Goal: Communication & Community: Answer question/provide support

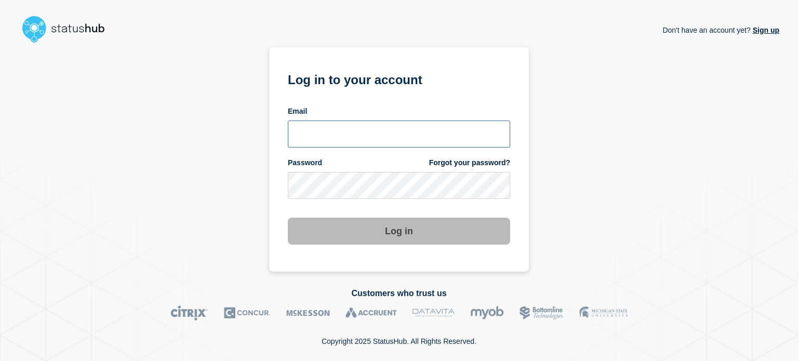
click at [314, 133] on input "email input" at bounding box center [399, 134] width 222 height 27
type input "dcarraway@fsu.edu"
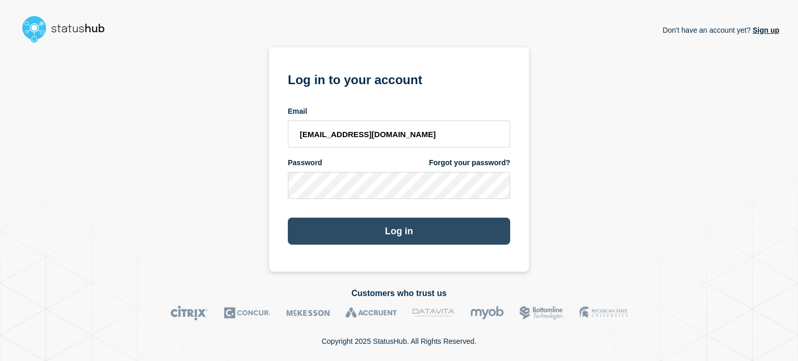
click at [320, 233] on button "Log in" at bounding box center [399, 231] width 222 height 27
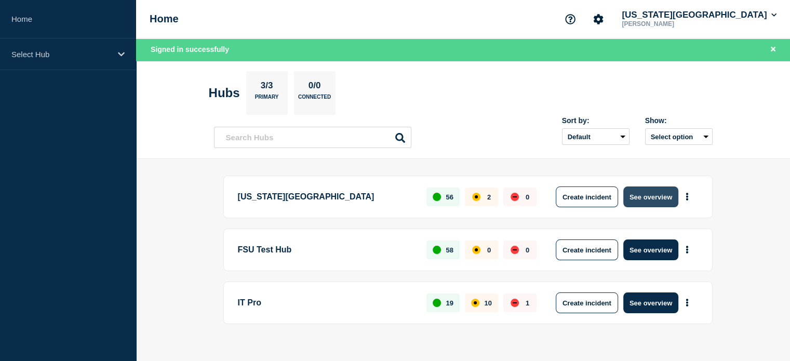
click at [638, 197] on button "See overview" at bounding box center [651, 197] width 55 height 21
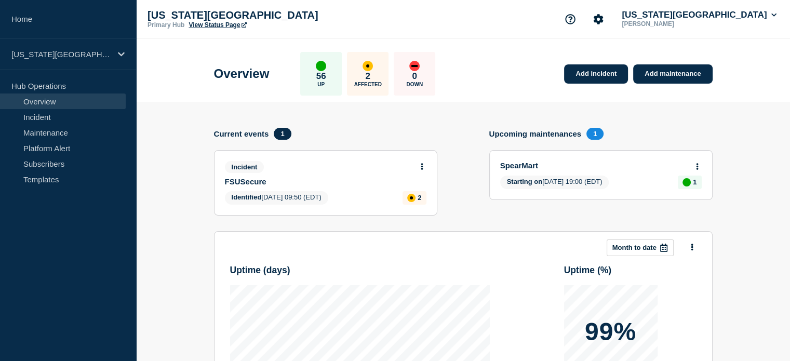
click at [216, 22] on link "View Status Page" at bounding box center [218, 24] width 58 height 7
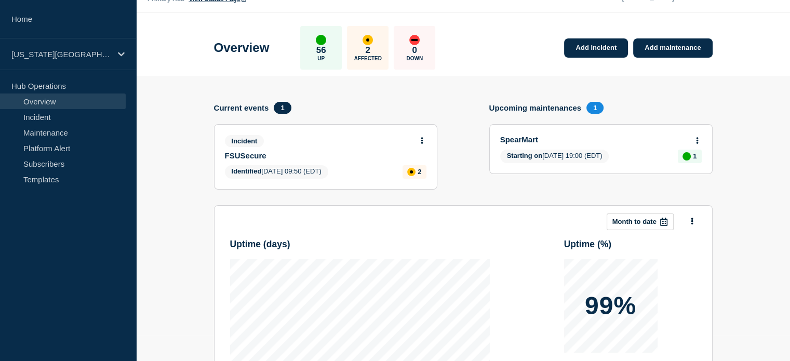
click at [178, 145] on section "Add incident Add maintenance Current events 1 Incident FSUSecure Identified 202…" at bounding box center [463, 299] width 654 height 447
click at [423, 137] on icon at bounding box center [422, 140] width 3 height 7
click at [208, 132] on section "Add incident Add maintenance Current events 1 Incident FSUSecure Identified 202…" at bounding box center [463, 299] width 654 height 447
click at [422, 139] on icon at bounding box center [422, 140] width 2 height 7
click at [427, 178] on link "Update incident" at bounding box center [422, 179] width 50 height 8
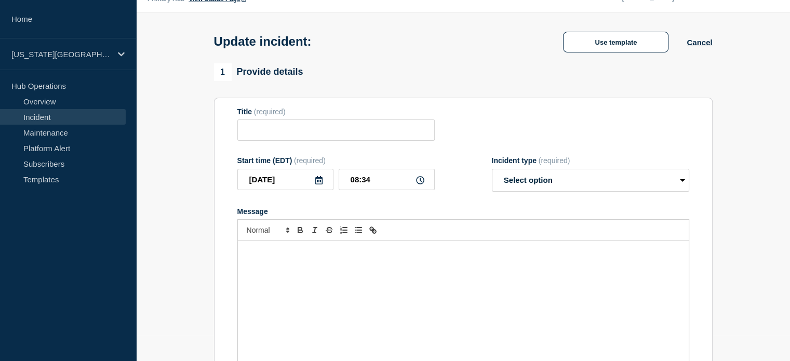
type input "FSUSecure"
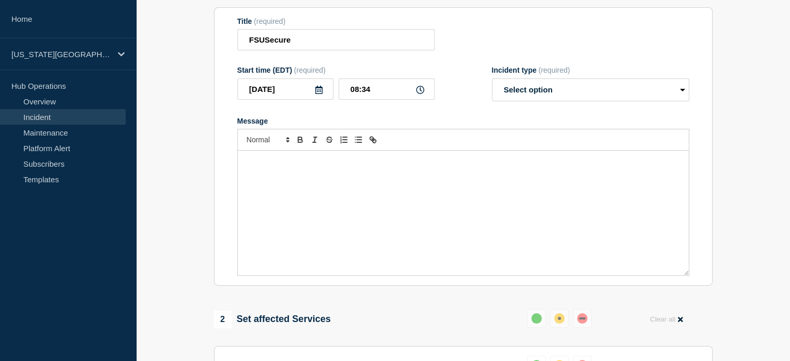
click at [394, 209] on div "Message" at bounding box center [463, 213] width 451 height 125
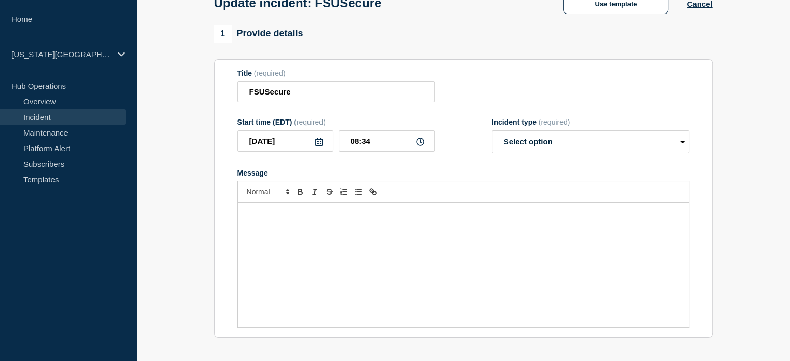
scroll to position [39, 0]
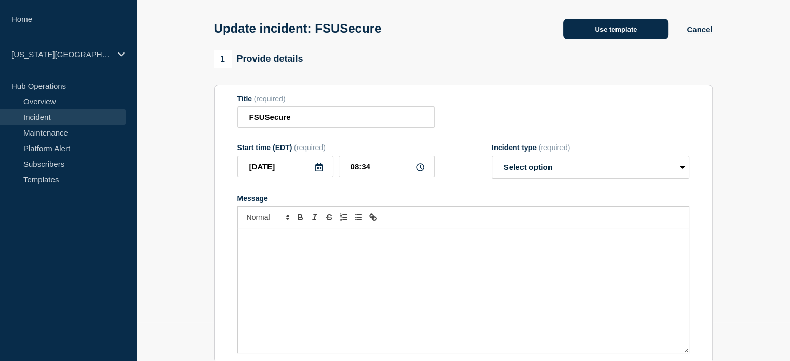
click at [572, 36] on button "Use template" at bounding box center [616, 29] width 106 height 21
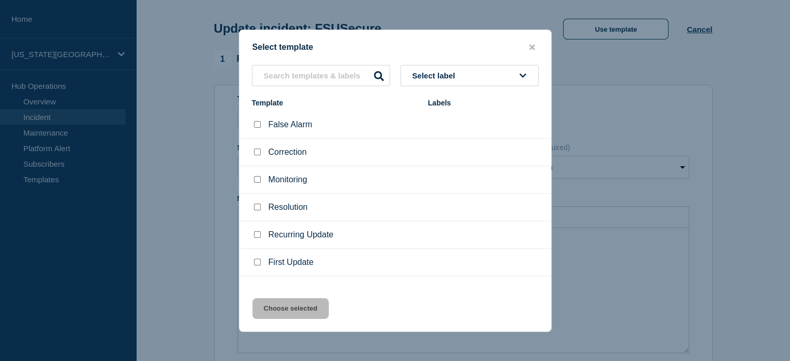
scroll to position [17, 0]
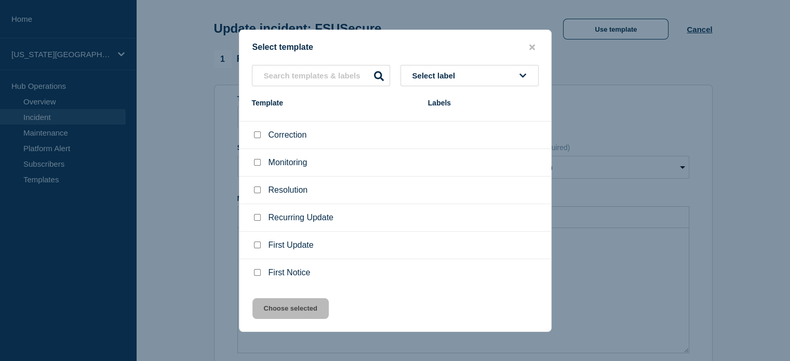
click at [254, 162] on input "Monitoring checkbox" at bounding box center [257, 162] width 7 height 7
checkbox input "true"
click at [305, 310] on button "Choose selected" at bounding box center [291, 308] width 76 height 21
select select "monitoring"
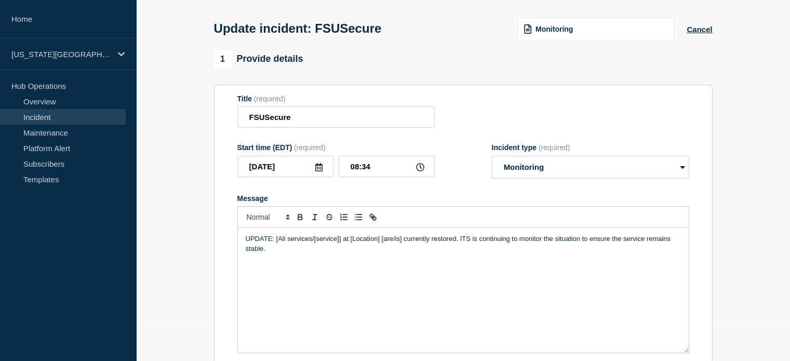
scroll to position [91, 0]
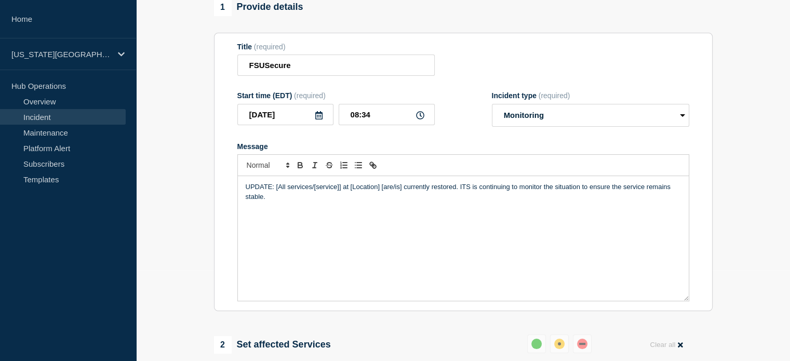
click at [280, 190] on p "UPDATE: [All services/[service]] at [Location] [are/is] currently restored. ITS…" at bounding box center [464, 191] width 436 height 19
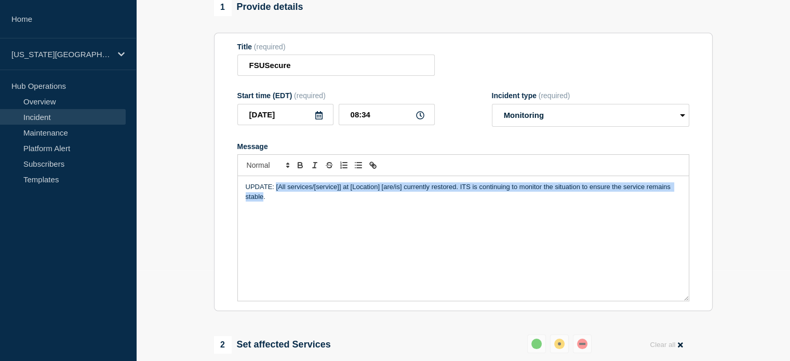
drag, startPoint x: 276, startPoint y: 192, endPoint x: 264, endPoint y: 205, distance: 18.4
click at [264, 205] on div "UPDATE: [All services/[service]] at [Location] [are/is] currently restored. ITS…" at bounding box center [463, 238] width 451 height 125
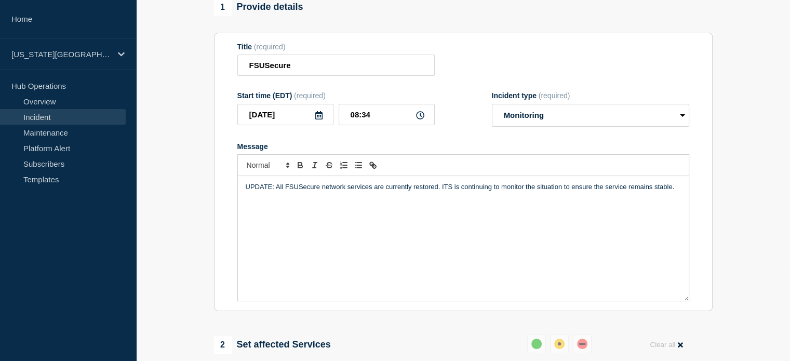
click at [444, 197] on div "UPDATE: All FSUSecure network services are currently restored. ITS is continuin…" at bounding box center [463, 238] width 451 height 125
click at [671, 191] on p "UPDATE: All FSUSecure network services are currently restored. ITS is continuin…" at bounding box center [464, 186] width 436 height 9
drag, startPoint x: 245, startPoint y: 202, endPoint x: 256, endPoint y: 202, distance: 11.4
click at [256, 202] on div "UPDATE: All FSUSecure network services are currently restored. ITS is continuin…" at bounding box center [463, 238] width 451 height 125
click at [353, 201] on p "UPDATE: All FSUSecure network services are currently restored. ITS is continuin…" at bounding box center [464, 191] width 436 height 19
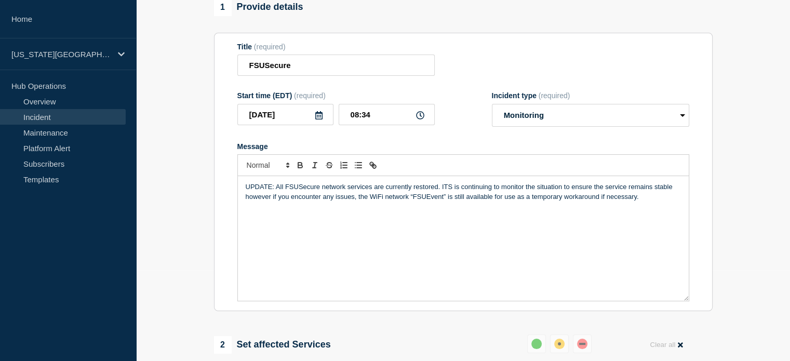
click at [670, 191] on p "UPDATE: All FSUSecure network services are currently restored. ITS is continuin…" at bounding box center [464, 191] width 436 height 19
click at [293, 202] on p "UPDATE: All FSUSecure network services are currently restored. ITS is continuin…" at bounding box center [464, 191] width 436 height 19
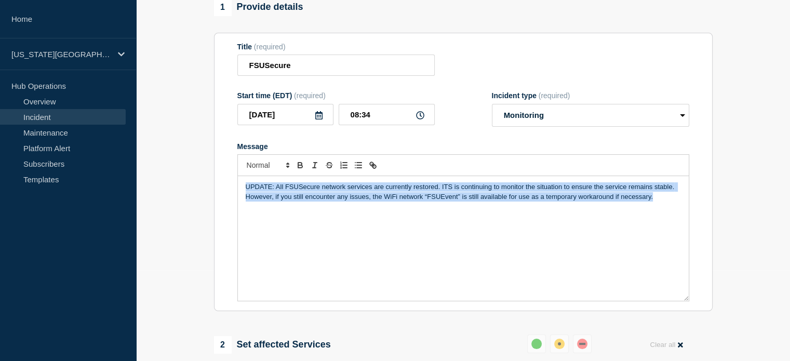
drag, startPoint x: 659, startPoint y: 201, endPoint x: 173, endPoint y: 177, distance: 486.5
copy p "UPDATE: All FSUSecure network services are currently restored. ITS is continuin…"
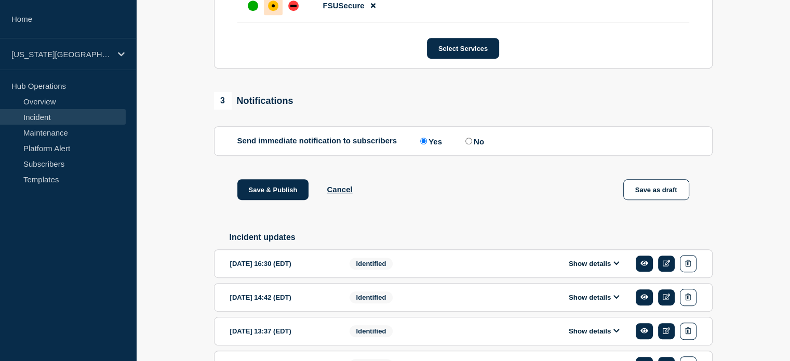
scroll to position [532, 0]
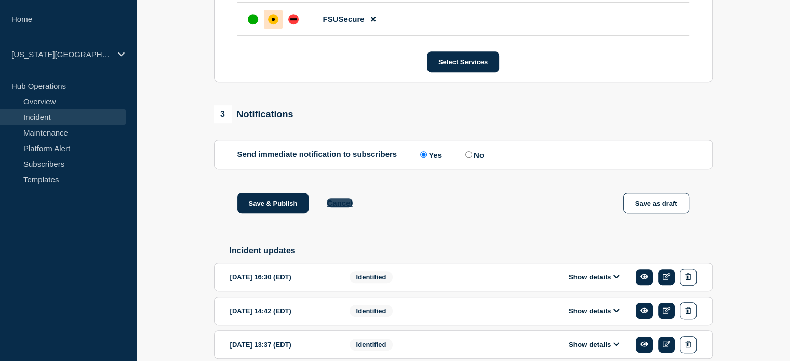
click at [339, 205] on button "Cancel" at bounding box center [339, 203] width 25 height 9
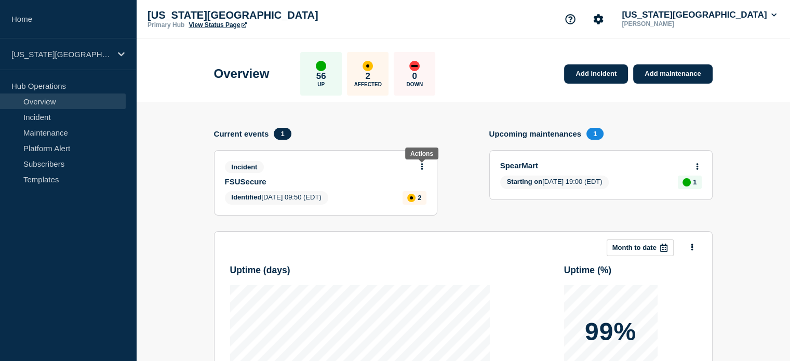
click at [421, 165] on icon at bounding box center [422, 166] width 3 height 7
click at [410, 207] on link "Update incident" at bounding box center [422, 205] width 50 height 8
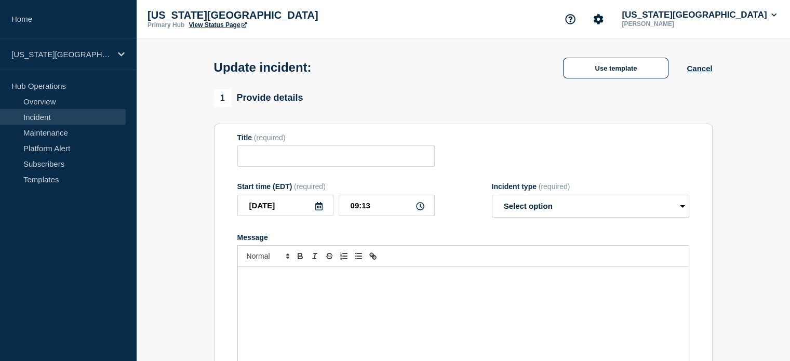
type input "FSUSecure"
click at [405, 297] on div "Message" at bounding box center [463, 329] width 451 height 125
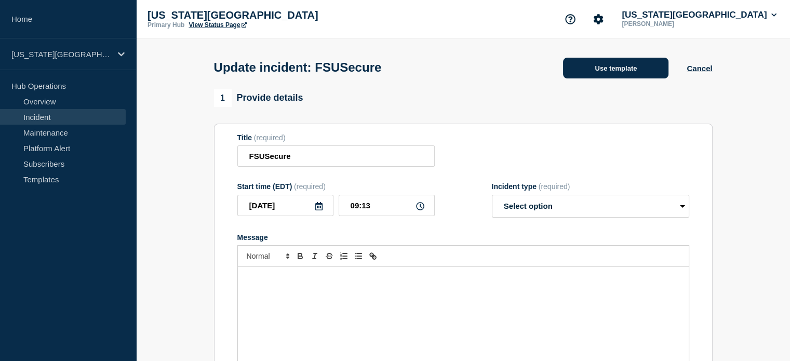
click at [583, 78] on button "Use template" at bounding box center [616, 68] width 106 height 21
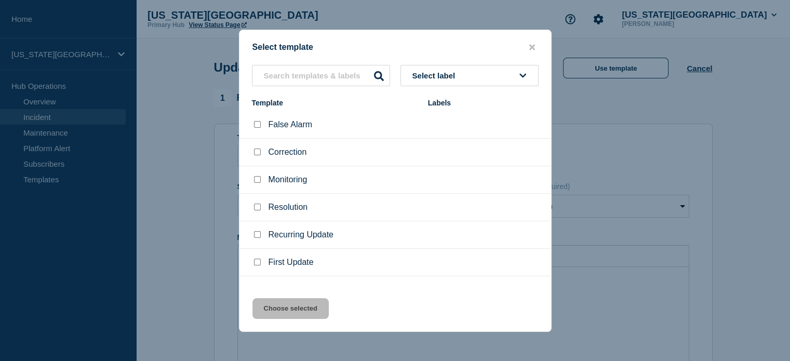
scroll to position [17, 0]
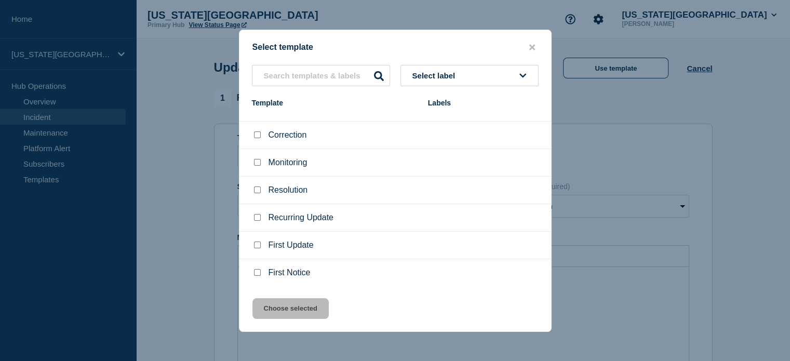
click at [257, 219] on input "Recurring Update checkbox" at bounding box center [257, 217] width 7 height 7
checkbox input "true"
click at [291, 307] on button "Choose selected" at bounding box center [291, 308] width 76 height 21
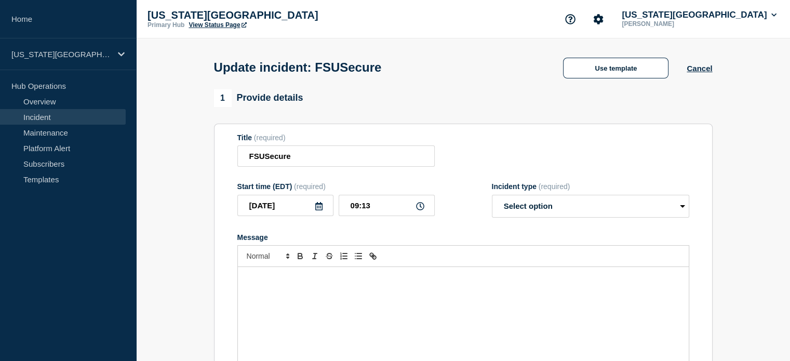
select select "identified"
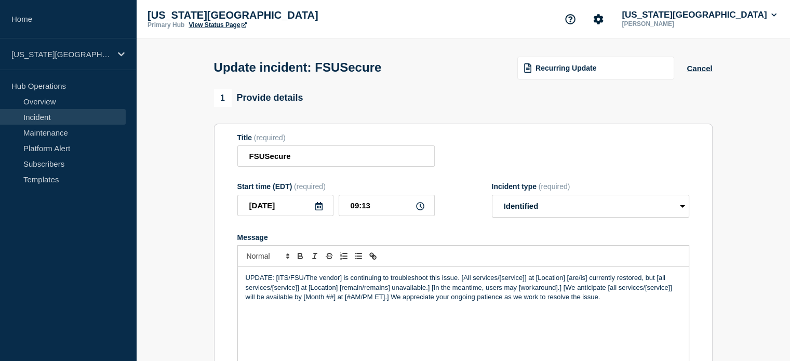
scroll to position [78, 0]
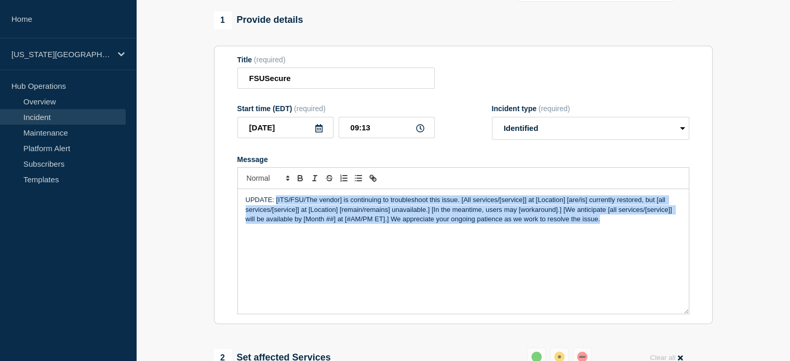
drag, startPoint x: 275, startPoint y: 202, endPoint x: 647, endPoint y: 257, distance: 375.2
click at [647, 257] on div "UPDATE: [ITS/FSU/The vendor] is continuing to troubleshoot this issue. [All ser…" at bounding box center [463, 251] width 451 height 125
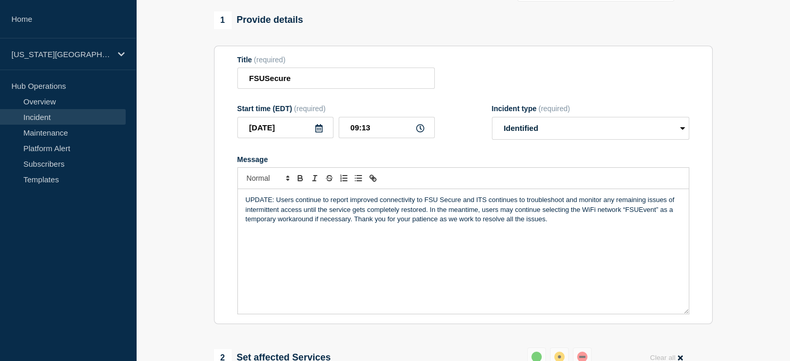
click at [589, 233] on div "UPDATE: Users continue to report improved connectivity to FSU Secure and ITS co…" at bounding box center [463, 251] width 451 height 125
drag, startPoint x: 392, startPoint y: 126, endPoint x: 365, endPoint y: 142, distance: 31.5
click at [365, 140] on div "Start time (EDT) (required) 2025-08-26 09:13" at bounding box center [336, 121] width 197 height 35
type input "09:15"
click at [402, 224] on p "UPDATE: Users continue to report improved connectivity to FSU Secure and ITS co…" at bounding box center [464, 209] width 436 height 29
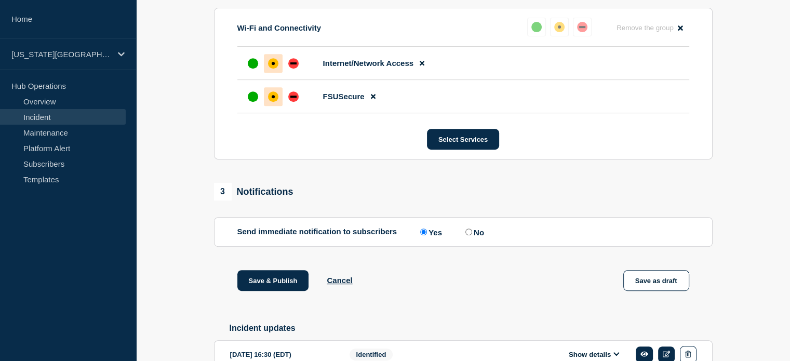
scroll to position [507, 0]
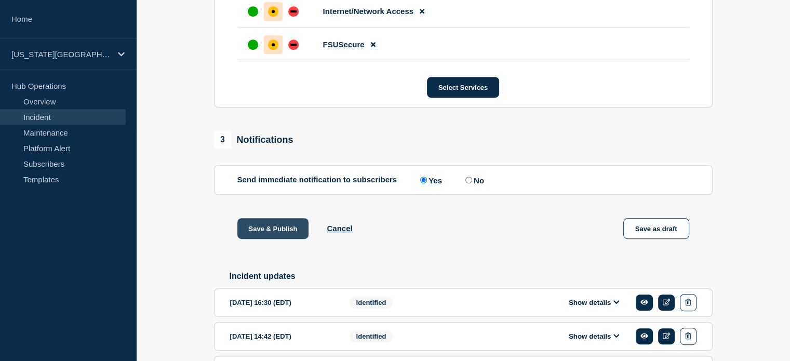
click at [272, 232] on button "Save & Publish" at bounding box center [274, 228] width 72 height 21
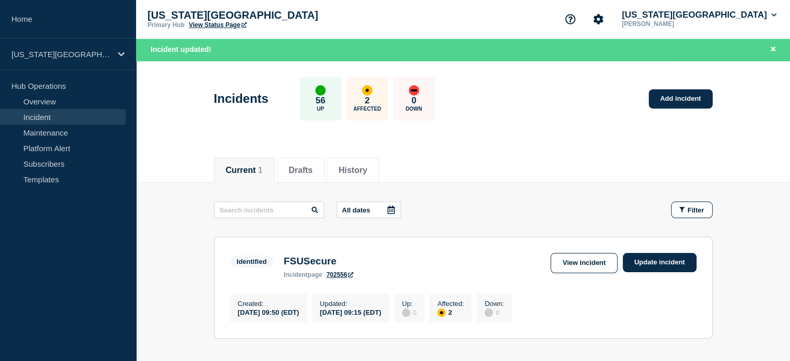
click at [211, 22] on link "View Status Page" at bounding box center [218, 24] width 58 height 7
click at [729, 5] on div "Florida State University Primary Hub View Status Page Florida State University …" at bounding box center [463, 19] width 654 height 38
click at [718, 18] on button "Florida State University" at bounding box center [699, 15] width 159 height 10
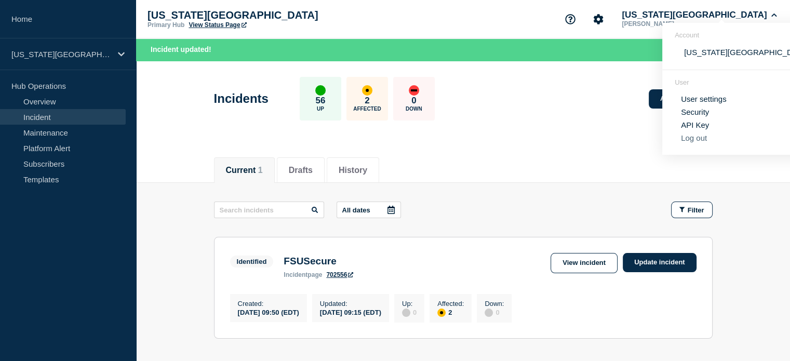
click at [703, 140] on button "Log out" at bounding box center [694, 138] width 26 height 9
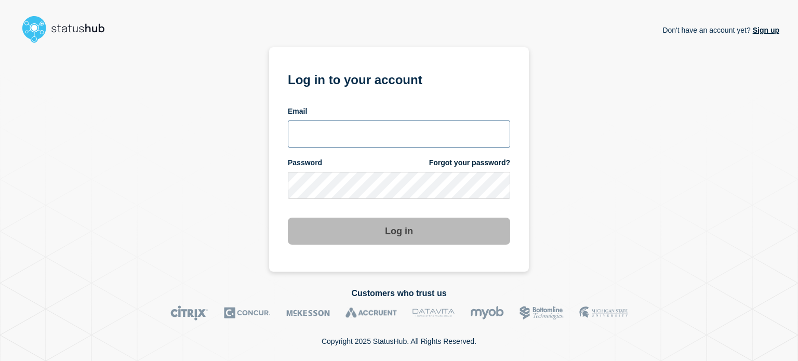
click at [318, 126] on input "email input" at bounding box center [399, 134] width 222 height 27
type input "dcarraway@fsu.edu"
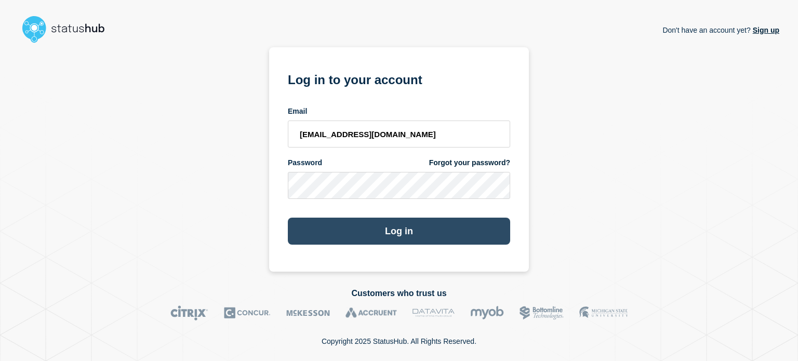
click at [332, 241] on button "Log in" at bounding box center [399, 231] width 222 height 27
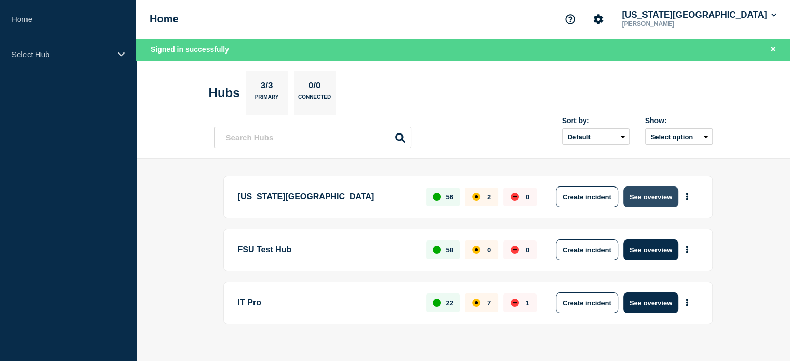
click at [643, 195] on button "See overview" at bounding box center [651, 197] width 55 height 21
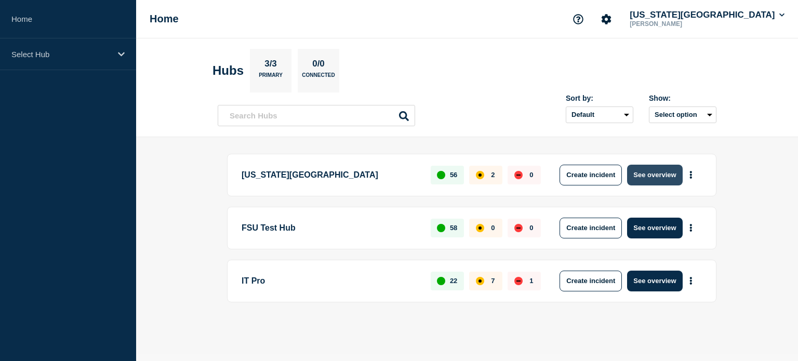
click at [663, 172] on button "See overview" at bounding box center [654, 175] width 55 height 21
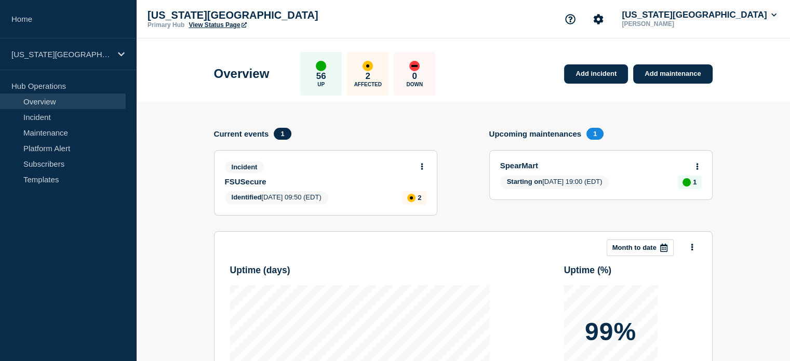
click at [740, 10] on button "[US_STATE][GEOGRAPHIC_DATA]" at bounding box center [699, 15] width 159 height 10
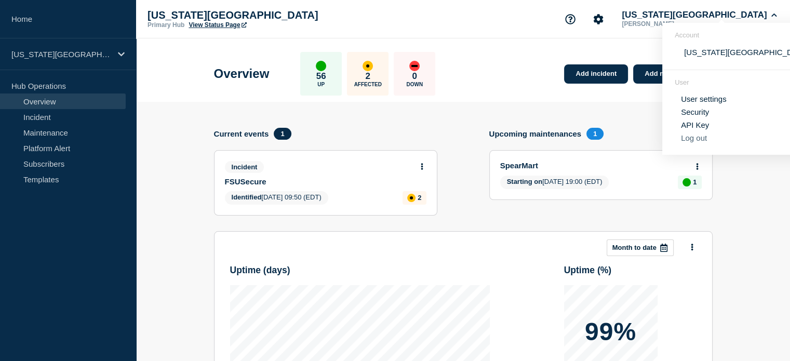
click at [688, 142] on button "Log out" at bounding box center [694, 138] width 26 height 9
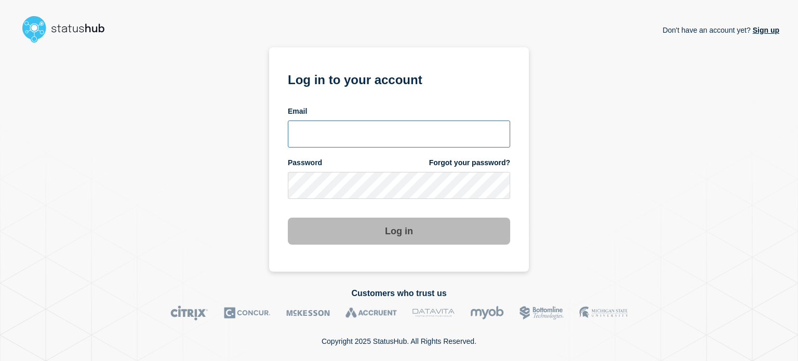
click at [291, 138] on input "email input" at bounding box center [399, 134] width 222 height 27
type input "[EMAIL_ADDRESS][DOMAIN_NAME]"
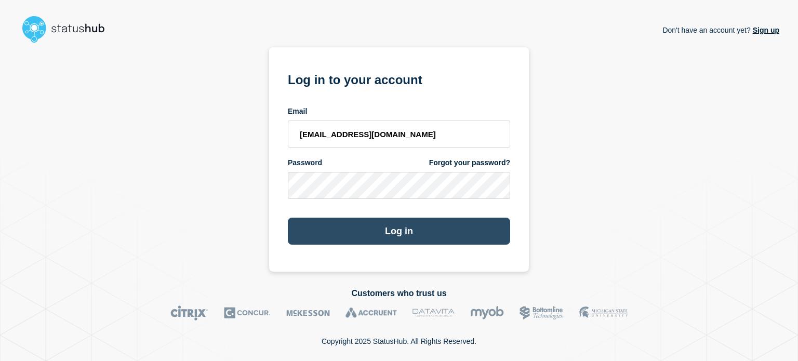
click at [314, 230] on button "Log in" at bounding box center [399, 231] width 222 height 27
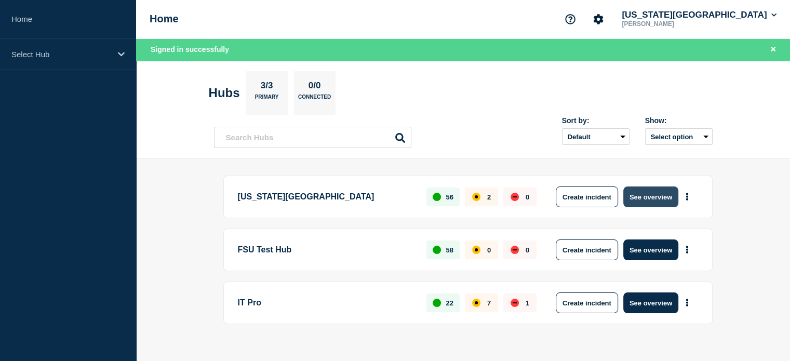
click at [664, 203] on button "See overview" at bounding box center [651, 197] width 55 height 21
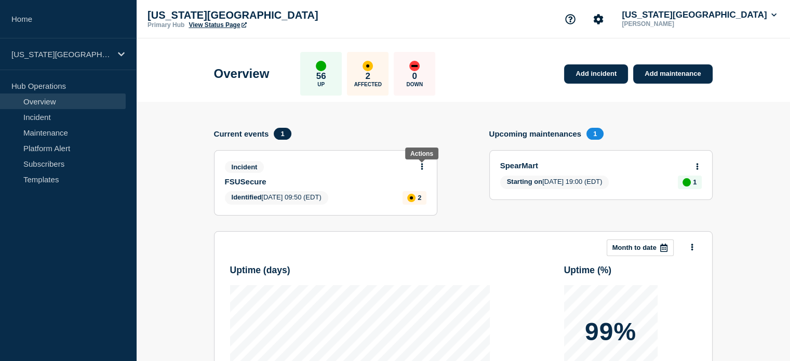
click at [422, 166] on icon at bounding box center [422, 166] width 2 height 7
click at [417, 207] on link "Update incident" at bounding box center [422, 205] width 50 height 8
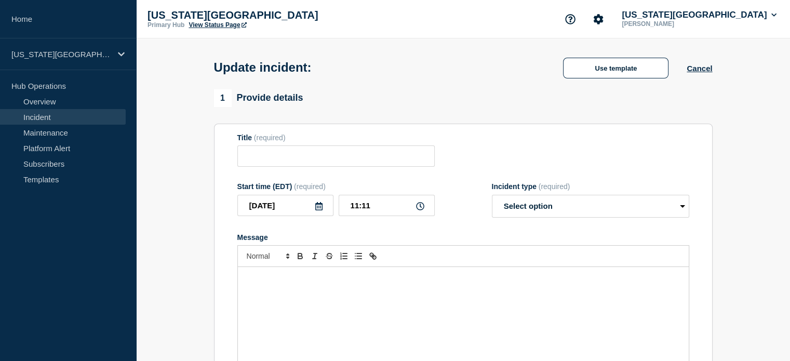
type input "FSUSecure"
click at [315, 287] on div "Message" at bounding box center [463, 329] width 451 height 125
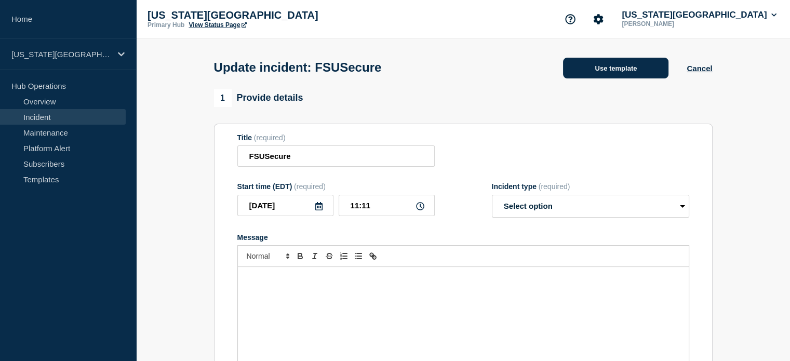
click at [584, 68] on button "Use template" at bounding box center [616, 68] width 106 height 21
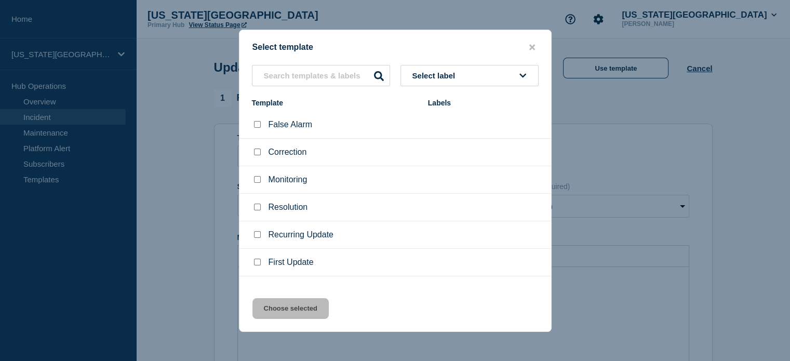
click at [259, 180] on input "Monitoring checkbox" at bounding box center [257, 179] width 7 height 7
checkbox input "true"
click at [304, 312] on button "Choose selected" at bounding box center [291, 308] width 76 height 21
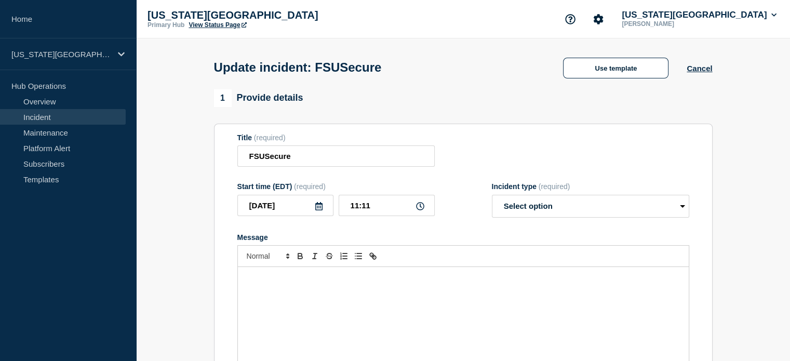
select select "monitoring"
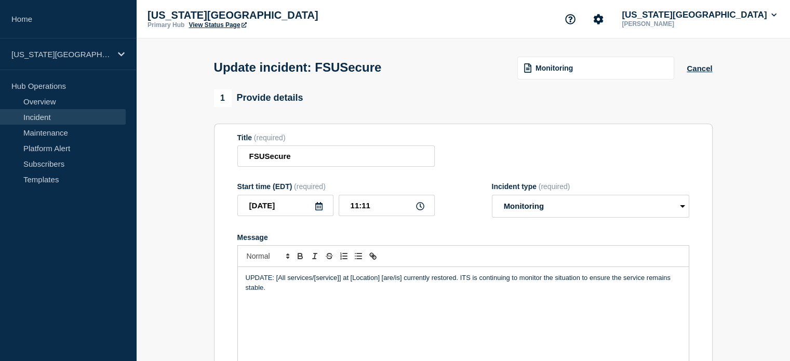
scroll to position [52, 0]
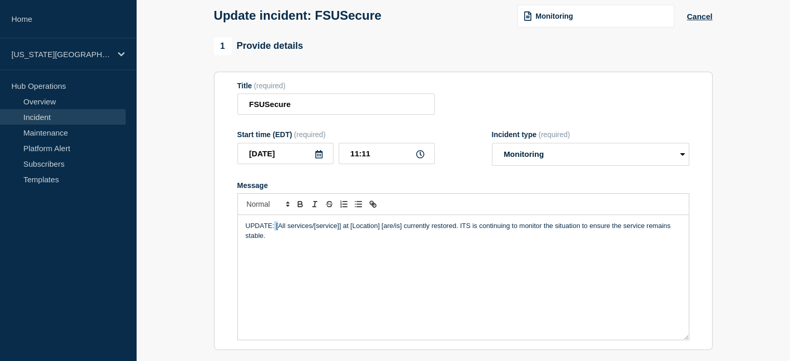
click at [279, 230] on p "UPDATE: [All services/[service]] at [Location] [are/is] currently restored. ITS…" at bounding box center [464, 230] width 436 height 19
click at [273, 230] on p "UPDATE: [All services/[service]] at [Location] [are/is] currently restored. ITS…" at bounding box center [464, 230] width 436 height 19
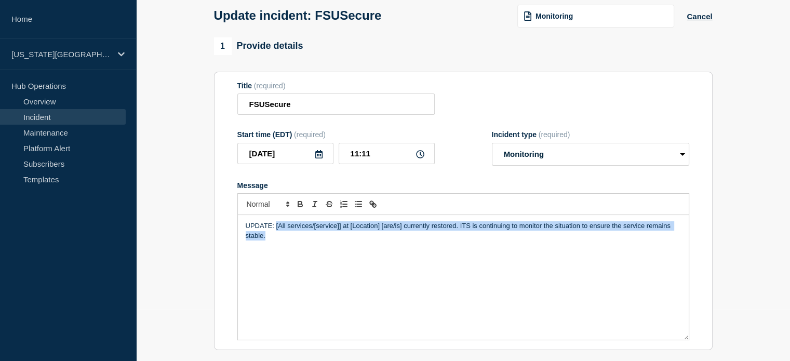
drag, startPoint x: 275, startPoint y: 230, endPoint x: 282, endPoint y: 239, distance: 10.8
click at [282, 239] on p "UPDATE: [All services/[service]] at [Location] [are/is] currently restored. ITS…" at bounding box center [464, 230] width 436 height 19
drag, startPoint x: 241, startPoint y: 230, endPoint x: 693, endPoint y: 244, distance: 452.9
click at [693, 244] on section "Title (required) FSUSecure Start time (EDT) (required) 2025-08-26 11:11 Inciden…" at bounding box center [463, 211] width 499 height 279
copy p "UPDATE: All FSUSecure network services are currently restored. ITS is continuin…"
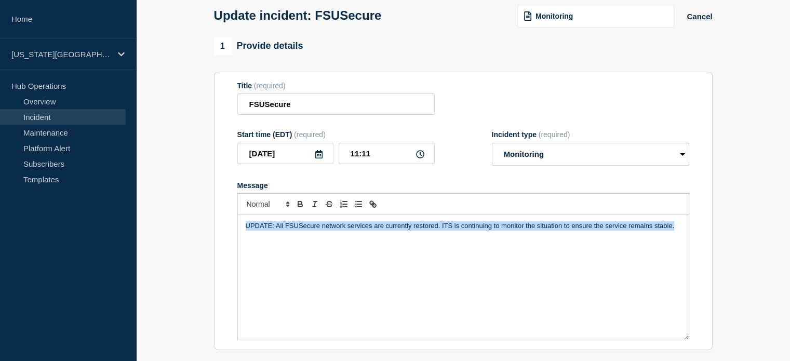
click at [275, 238] on div "UPDATE: All FSUSecure network services are currently restored. ITS is continuin…" at bounding box center [463, 277] width 451 height 125
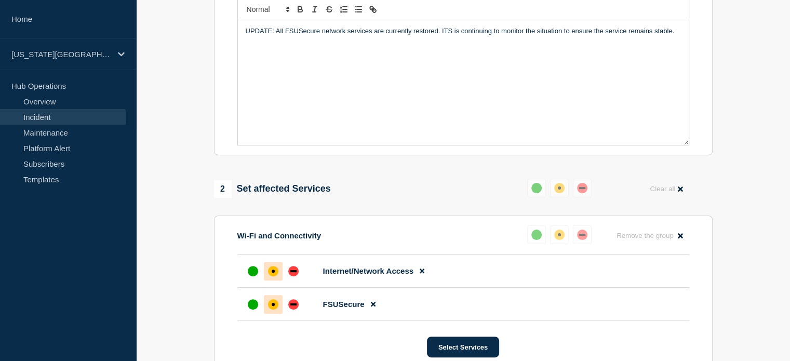
scroll to position [351, 0]
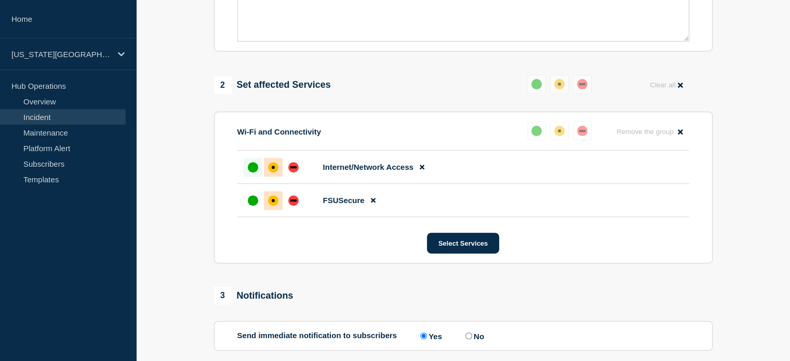
click at [249, 170] on div "up" at bounding box center [253, 167] width 10 height 10
click at [249, 202] on div "up" at bounding box center [253, 200] width 10 height 10
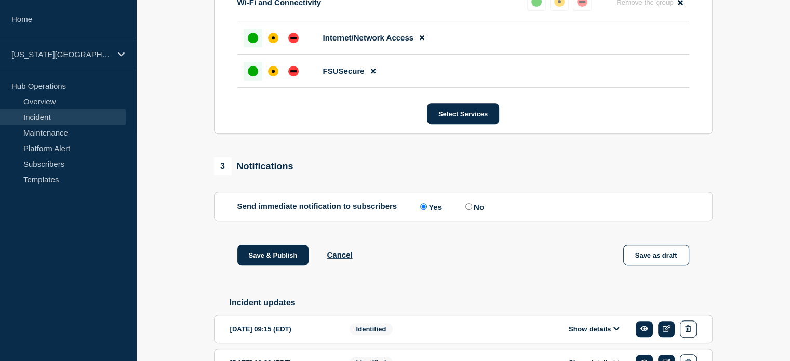
scroll to position [520, 0]
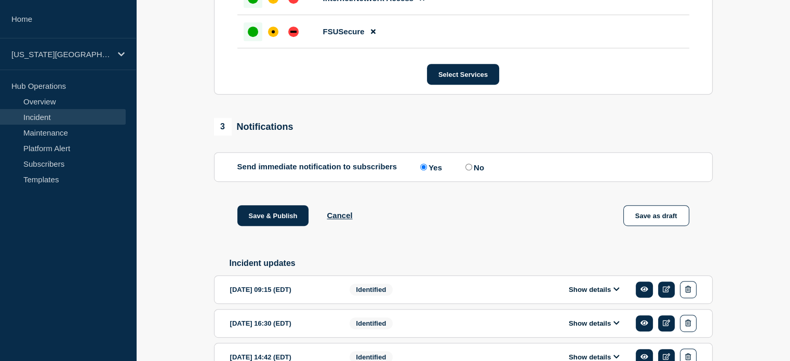
click at [426, 170] on input "Yes" at bounding box center [423, 167] width 7 height 7
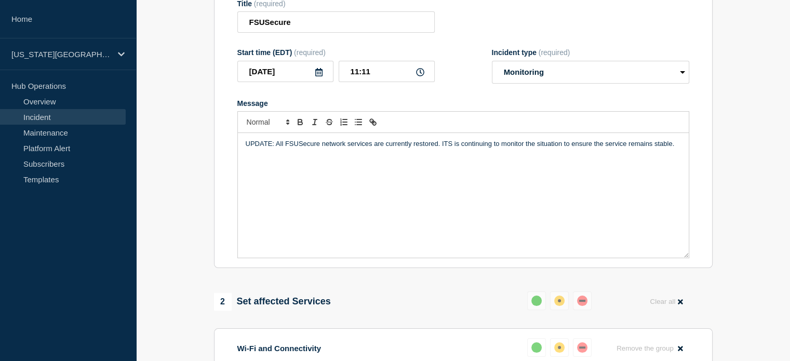
scroll to position [0, 0]
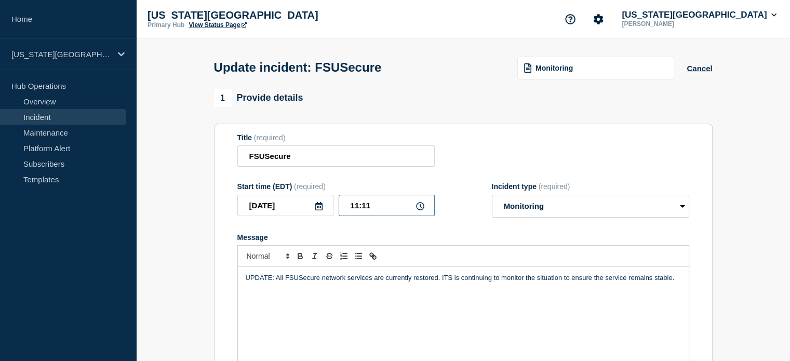
drag, startPoint x: 383, startPoint y: 208, endPoint x: 365, endPoint y: 228, distance: 26.6
click at [365, 228] on form "Title (required) FSUSecure Start time (EDT) (required) 2025-08-26 11:11 Inciden…" at bounding box center [464, 263] width 452 height 259
type input "11:15"
click at [277, 288] on div "UPDATE: All FSUSecure network services are currently restored. ITS is continuin…" at bounding box center [463, 329] width 451 height 125
click at [344, 282] on p "UPDATE: All FSUSecure network services are currently restored. ITS is continuin…" at bounding box center [464, 277] width 436 height 9
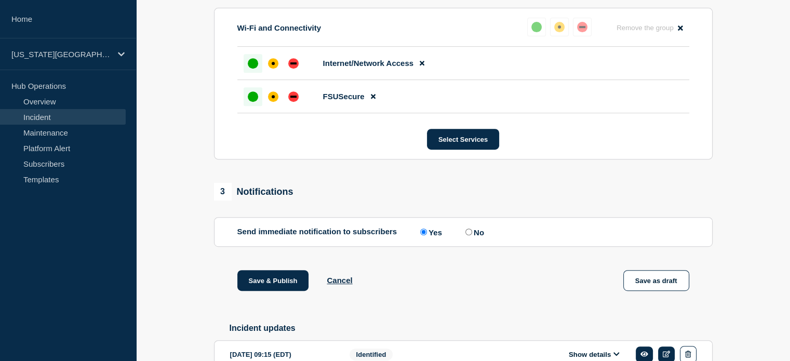
scroll to position [572, 0]
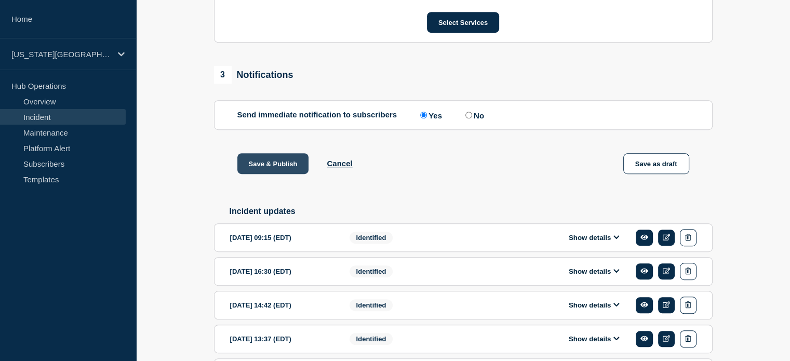
click at [279, 167] on button "Save & Publish" at bounding box center [274, 163] width 72 height 21
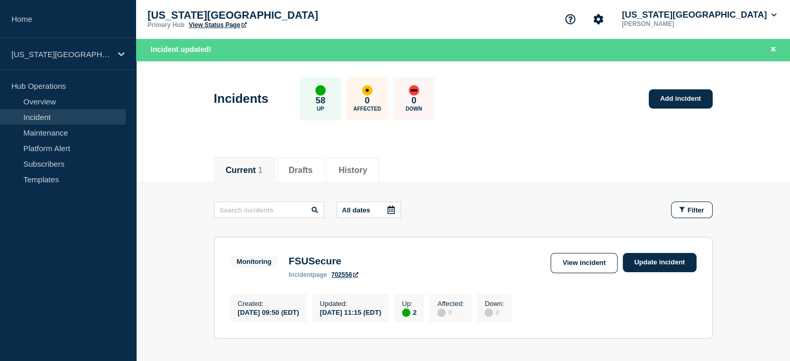
click at [207, 24] on link "View Status Page" at bounding box center [218, 24] width 58 height 7
click at [695, 14] on button "Florida State University" at bounding box center [699, 15] width 159 height 10
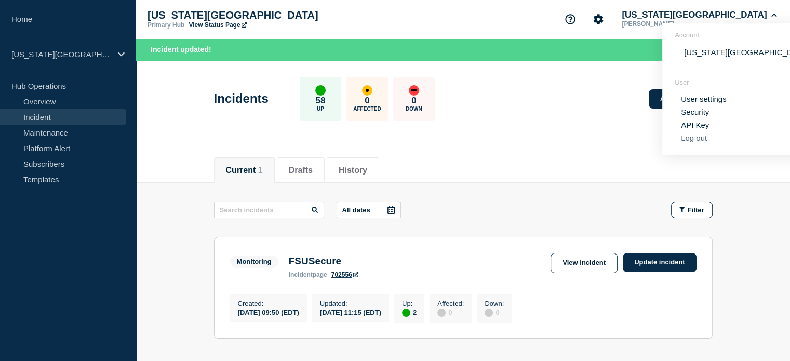
click at [706, 139] on button "Log out" at bounding box center [694, 138] width 26 height 9
